Goal: Information Seeking & Learning: Learn about a topic

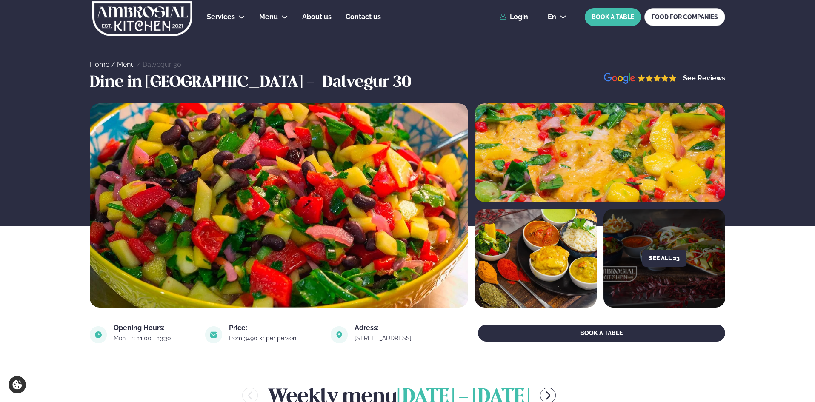
scroll to position [284, 0]
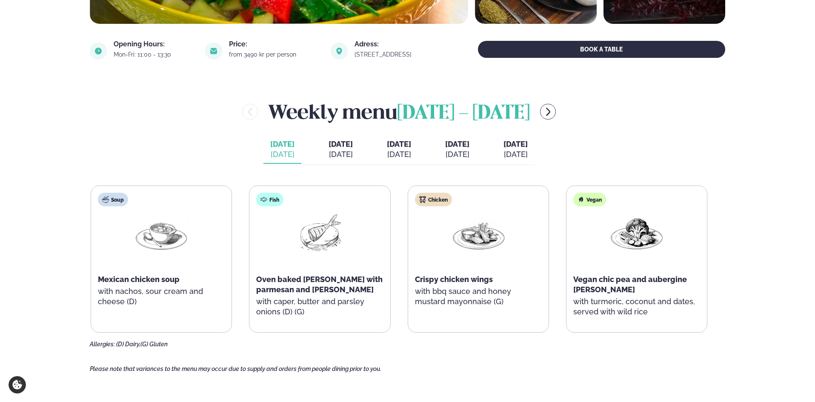
click at [545, 116] on icon "menu-btn-right" at bounding box center [548, 112] width 10 height 10
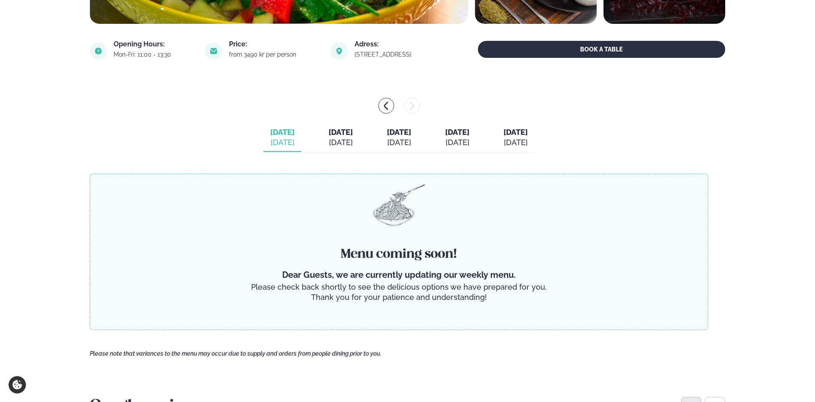
click at [328, 134] on span "[DATE]" at bounding box center [340, 132] width 24 height 9
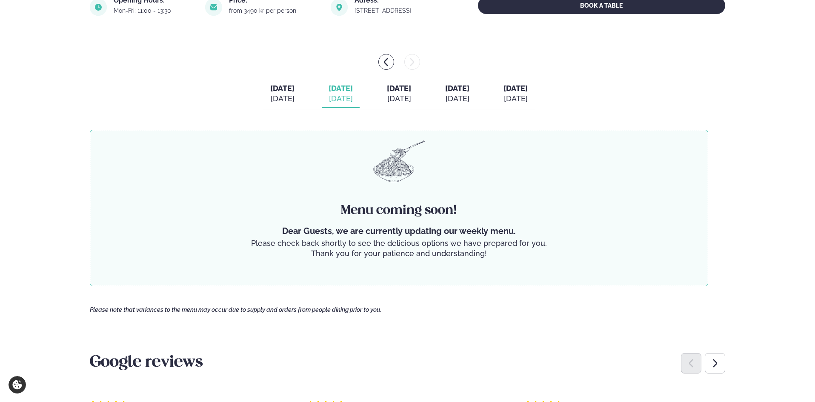
scroll to position [227, 0]
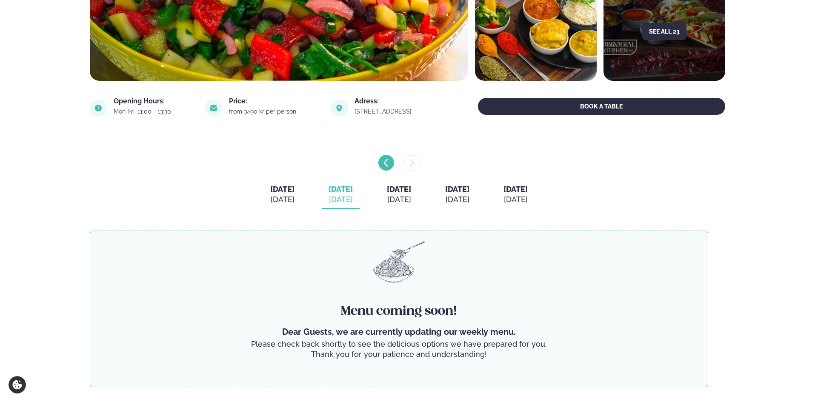
click at [387, 161] on icon "menu-btn-left" at bounding box center [386, 163] width 10 height 10
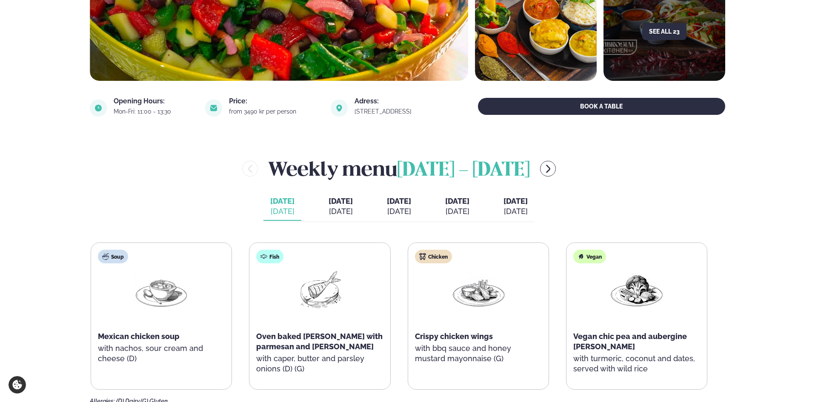
click at [328, 201] on span "[DATE]" at bounding box center [340, 201] width 24 height 9
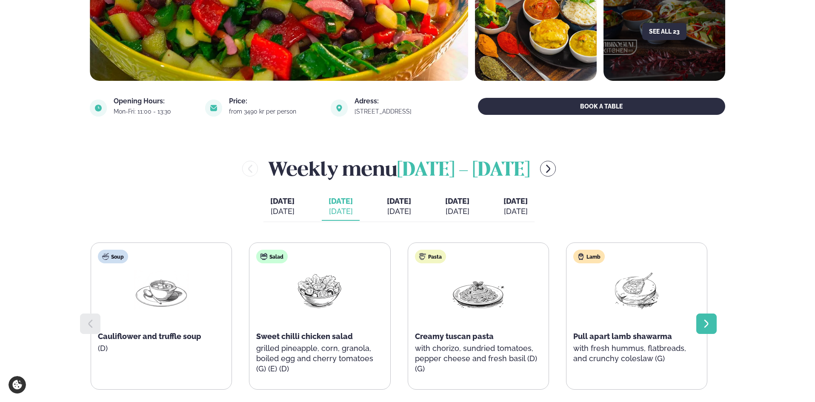
click at [708, 317] on div at bounding box center [706, 324] width 20 height 20
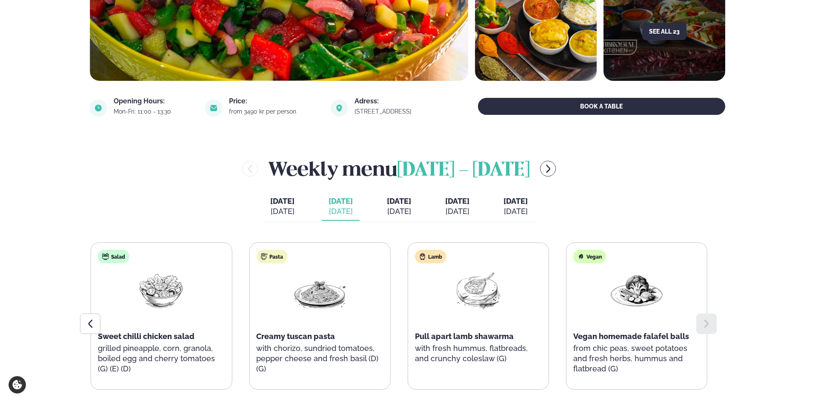
click at [407, 199] on span "[DATE]" at bounding box center [399, 201] width 24 height 9
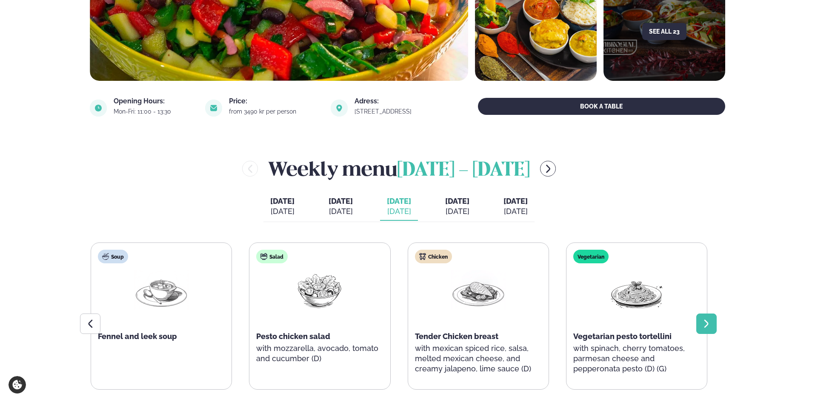
click at [713, 320] on div at bounding box center [706, 324] width 20 height 20
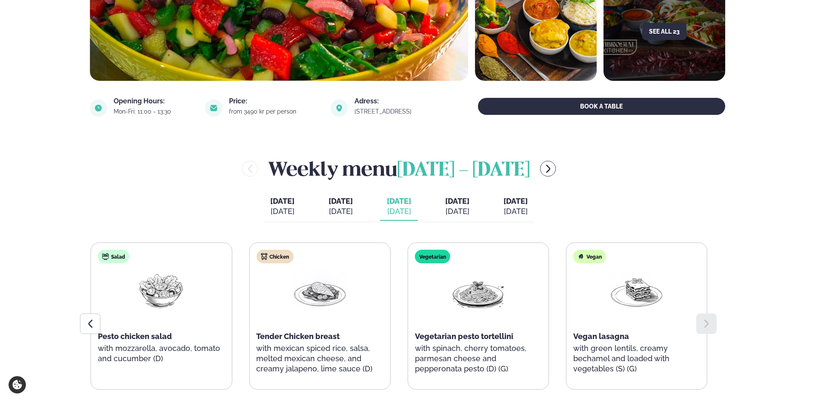
click at [469, 205] on span "[DATE]" at bounding box center [457, 201] width 24 height 9
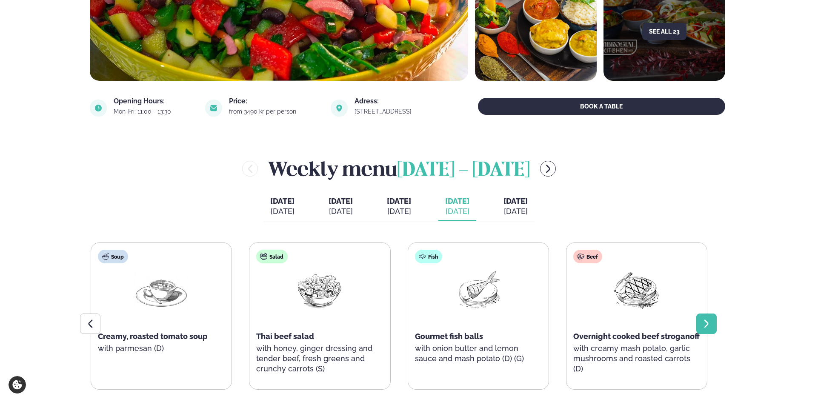
click at [715, 321] on div at bounding box center [706, 324] width 20 height 20
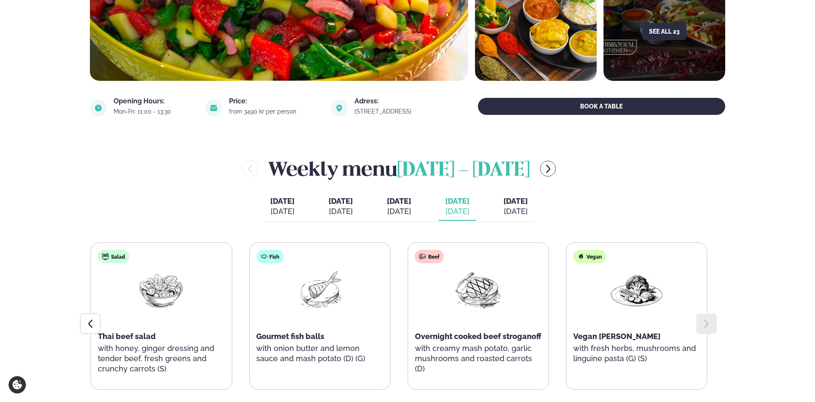
click at [528, 209] on div "[DATE]" at bounding box center [515, 211] width 24 height 10
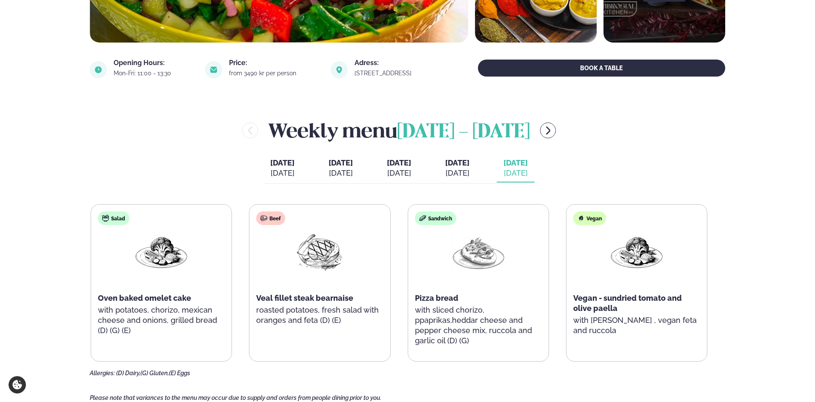
scroll to position [284, 0]
